Goal: Transaction & Acquisition: Purchase product/service

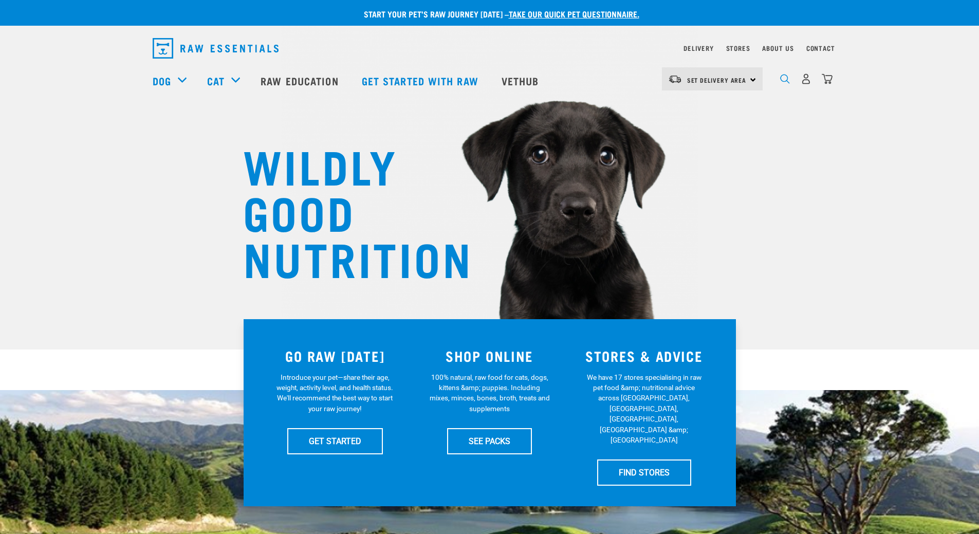
click at [782, 84] on img "dropdown navigation" at bounding box center [785, 79] width 10 height 10
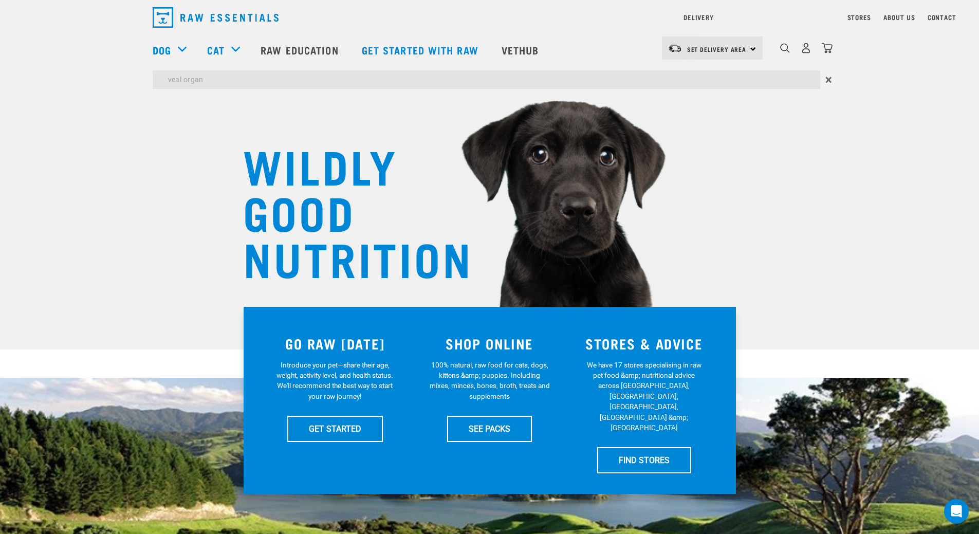
type input "veal organ"
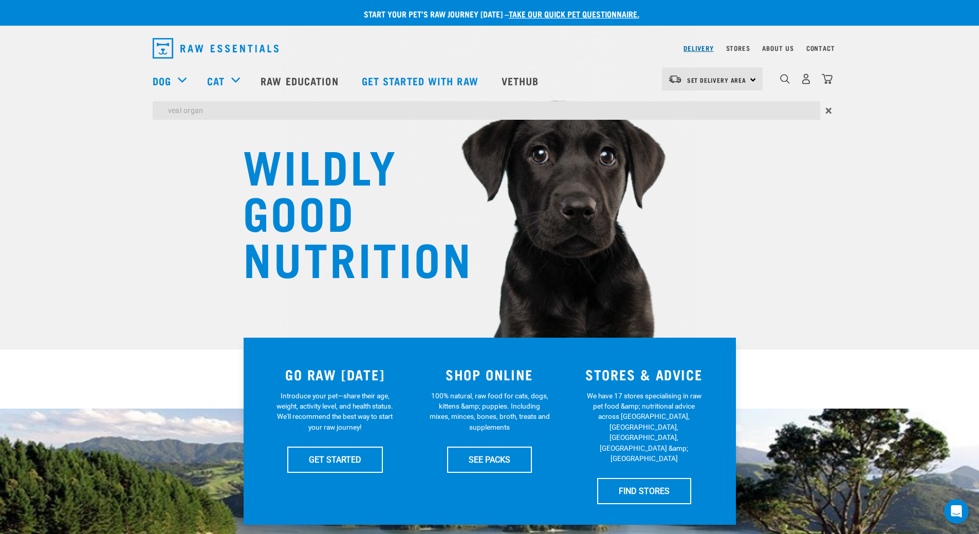
click at [712, 45] on div "Delivery Stores About Us Contact Set Delivery Area" at bounding box center [489, 78] width 979 height 94
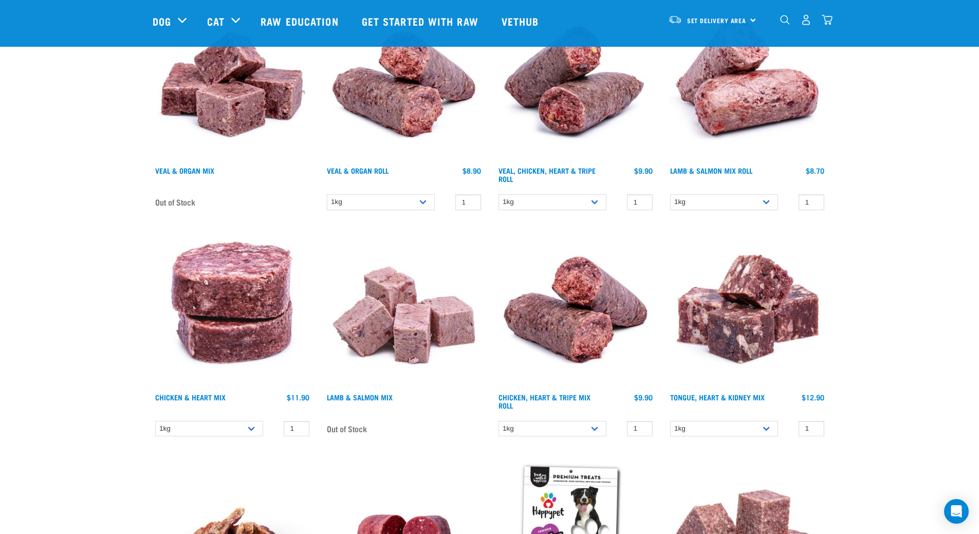
scroll to position [206, 0]
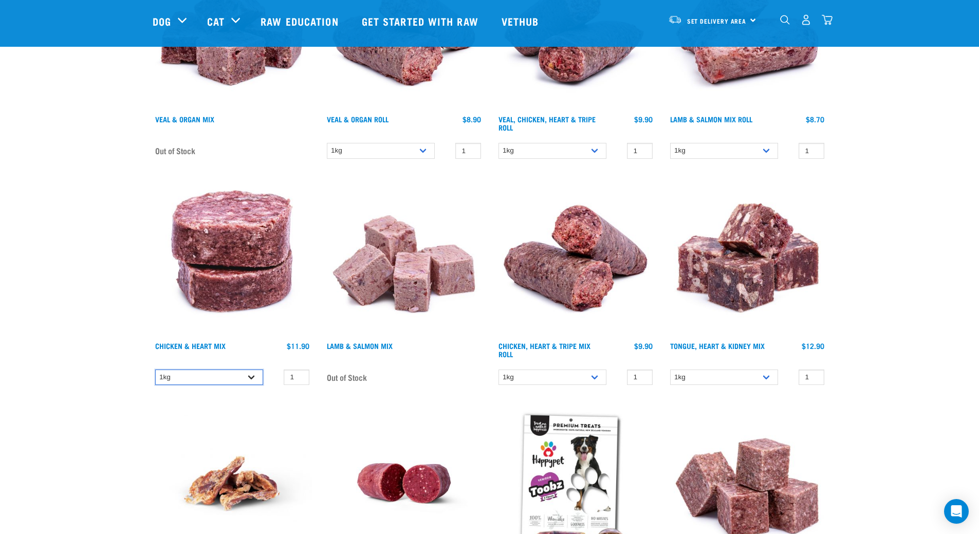
click at [232, 379] on select "1kg 3kg" at bounding box center [209, 378] width 108 height 16
select select "352"
click at [155, 370] on select "1kg 3kg" at bounding box center [209, 378] width 108 height 16
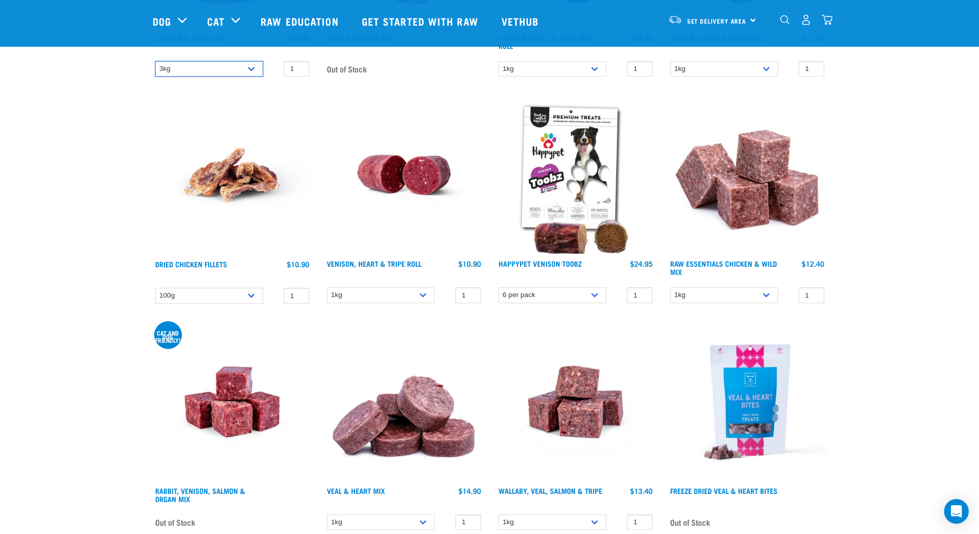
scroll to position [617, 0]
